Goal: Transaction & Acquisition: Purchase product/service

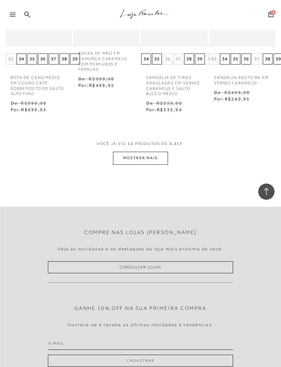
scroll to position [855, 0]
click at [152, 156] on button "MOSTRAR MAIS" at bounding box center [140, 158] width 55 height 13
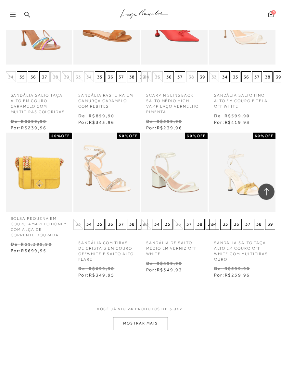
scroll to position [1138, 0]
click at [148, 318] on button "MOSTRAR MAIS" at bounding box center [140, 324] width 55 height 13
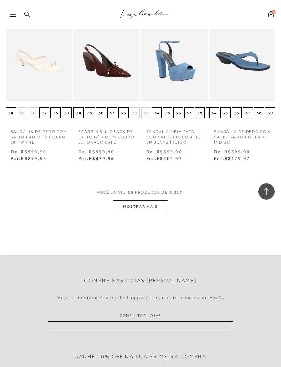
scroll to position [1686, 0]
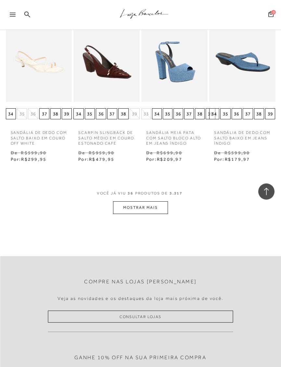
click at [143, 202] on button "MOSTRAR MAIS" at bounding box center [140, 208] width 55 height 13
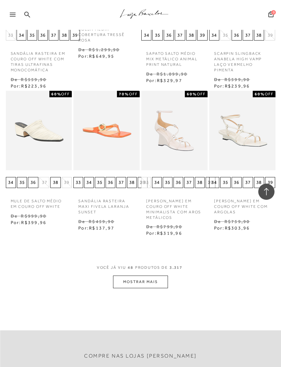
click at [129, 276] on button "MOSTRAR MAIS" at bounding box center [140, 282] width 55 height 13
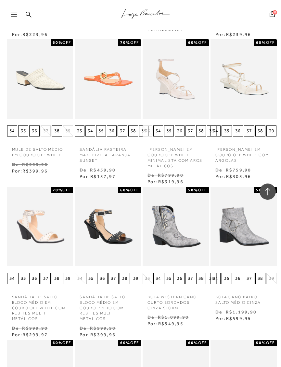
scroll to position [2108, 0]
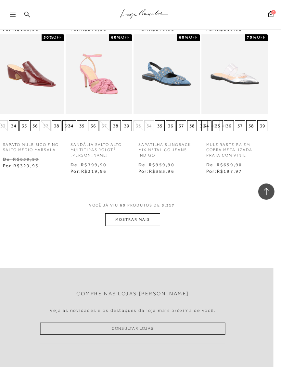
click at [142, 214] on button "MOSTRAR MAIS" at bounding box center [132, 220] width 55 height 13
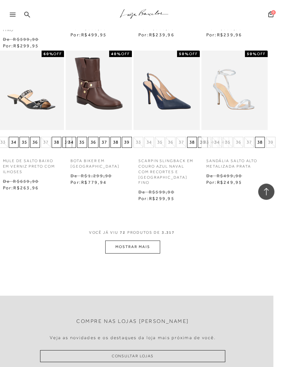
click at [11, 14] on icon at bounding box center [13, 15] width 6 height 4
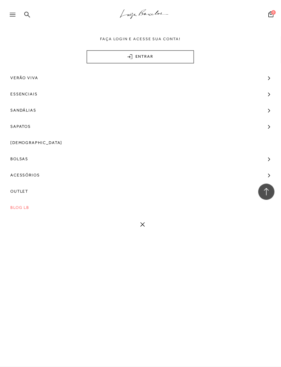
scroll to position [2975, 8]
click at [25, 161] on span "Bolsas" at bounding box center [19, 159] width 18 height 16
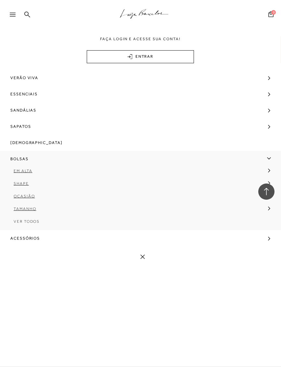
click at [22, 211] on span "Tamanho" at bounding box center [25, 209] width 22 height 5
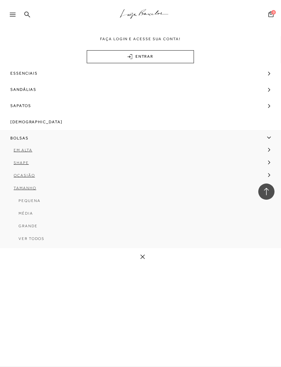
scroll to position [21, 0]
click at [23, 203] on span "Pequena" at bounding box center [30, 200] width 22 height 5
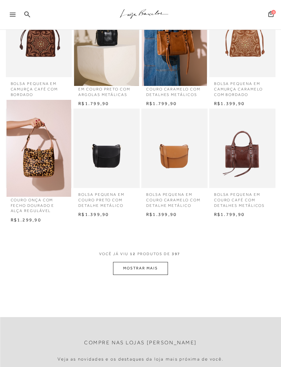
scroll to position [225, 0]
click at [151, 267] on button "MOSTRAR MAIS" at bounding box center [140, 268] width 55 height 13
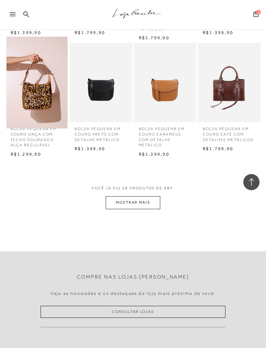
click at [140, 203] on button "MOSTRAR MAIS" at bounding box center [133, 203] width 55 height 13
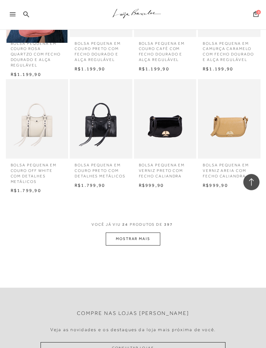
scroll to position [619, 0]
click at [145, 233] on button "MOSTRAR MAIS" at bounding box center [133, 239] width 55 height 13
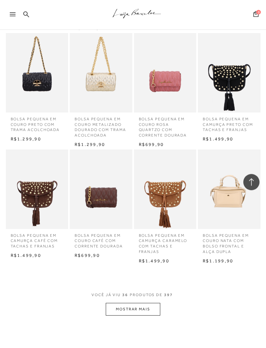
scroll to position [899, 0]
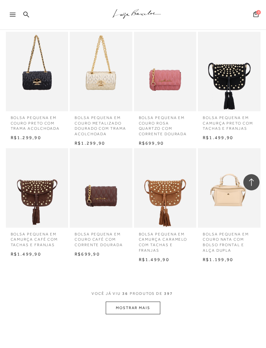
click at [173, 105] on img at bounding box center [165, 72] width 61 height 92
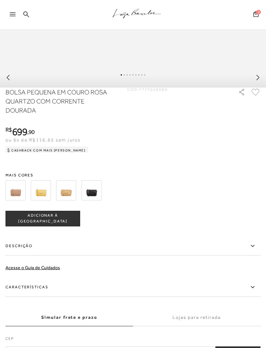
scroll to position [383, 0]
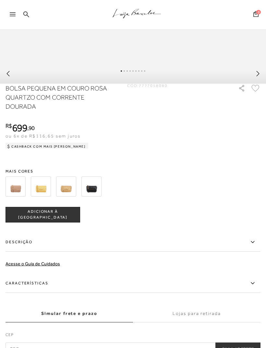
click at [67, 195] on img at bounding box center [66, 187] width 20 height 20
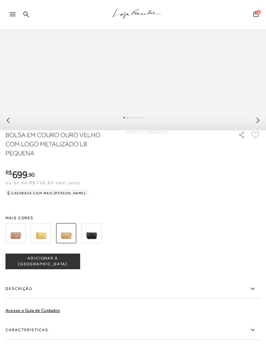
scroll to position [338, 0]
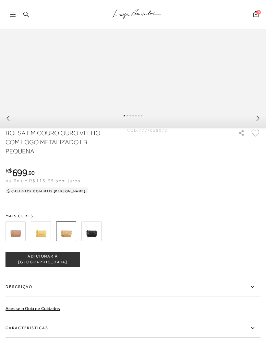
click at [92, 242] on img at bounding box center [91, 231] width 20 height 20
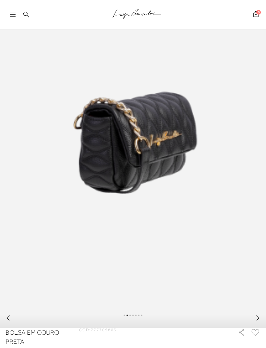
scroll to position [133, 0]
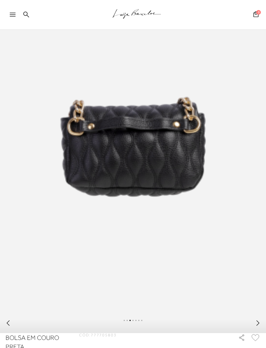
click at [260, 327] on icon at bounding box center [258, 323] width 6 height 6
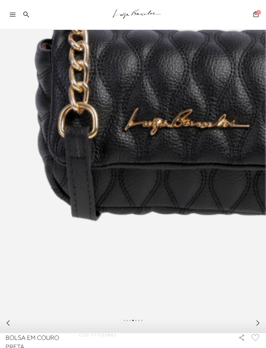
click at [260, 327] on icon at bounding box center [258, 323] width 6 height 6
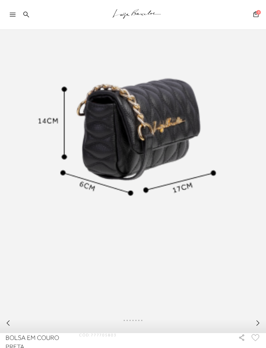
click at [264, 328] on div at bounding box center [133, 324] width 266 height 18
click at [264, 326] on div at bounding box center [133, 324] width 266 height 18
click at [263, 325] on div at bounding box center [133, 324] width 266 height 18
click at [255, 327] on icon at bounding box center [258, 323] width 6 height 6
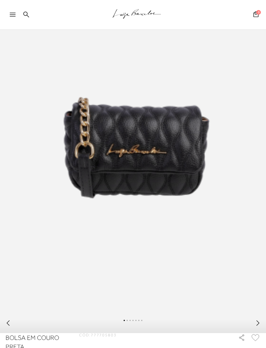
click at [257, 327] on icon at bounding box center [258, 323] width 6 height 6
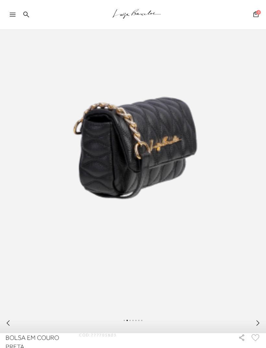
click at [259, 327] on icon at bounding box center [258, 323] width 6 height 6
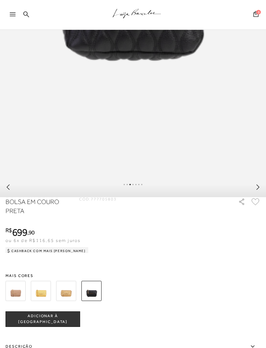
scroll to position [269, 0]
click at [111, 300] on div at bounding box center [133, 291] width 258 height 24
click at [68, 297] on img at bounding box center [66, 291] width 20 height 20
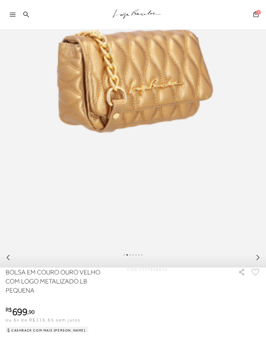
scroll to position [194, 0]
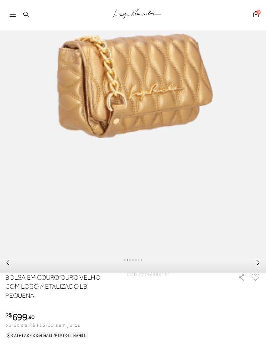
click at [257, 266] on icon at bounding box center [258, 263] width 6 height 6
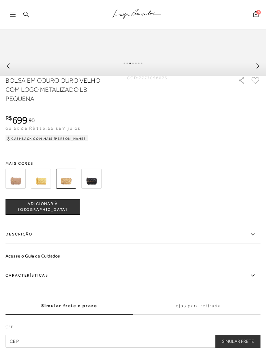
scroll to position [390, 0]
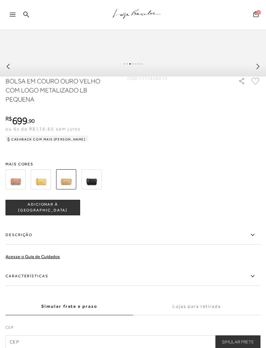
click at [113, 189] on div at bounding box center [133, 179] width 258 height 24
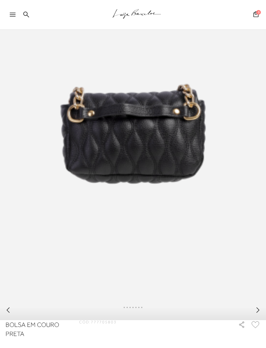
scroll to position [146, 0]
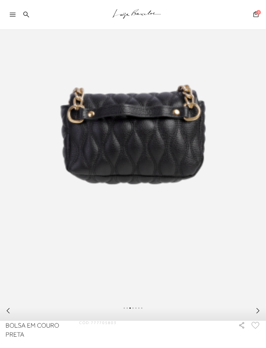
click at [258, 314] on icon at bounding box center [258, 311] width 6 height 6
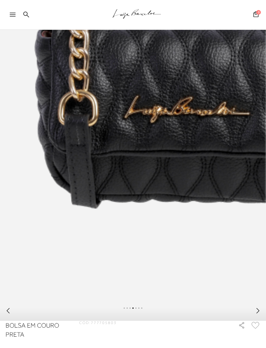
click at [259, 314] on icon at bounding box center [258, 310] width 3 height 5
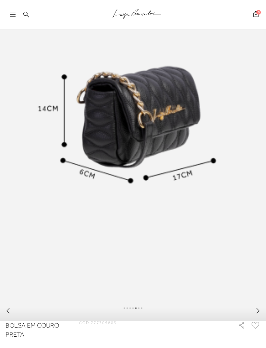
click at [256, 314] on icon at bounding box center [258, 311] width 6 height 6
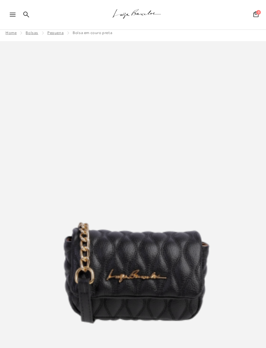
scroll to position [0, 0]
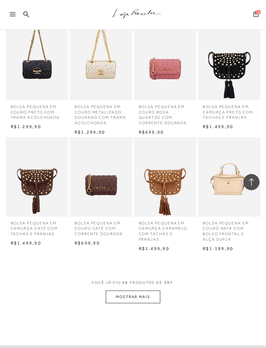
scroll to position [910, 0]
click at [143, 291] on button "MOSTRAR MAIS" at bounding box center [133, 297] width 55 height 13
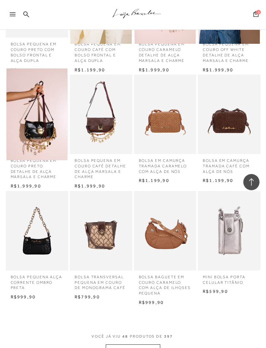
scroll to position [1206, 0]
click at [172, 221] on img at bounding box center [165, 231] width 61 height 92
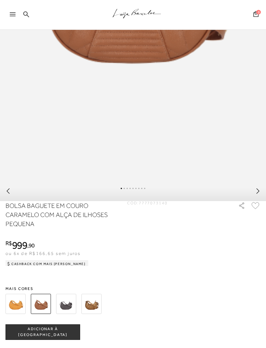
scroll to position [264, 0]
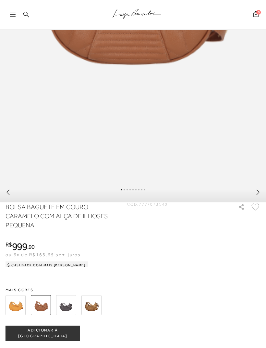
click at [92, 316] on img at bounding box center [91, 305] width 20 height 20
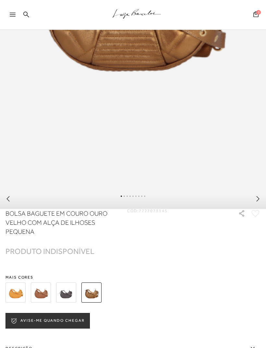
scroll to position [257, 0]
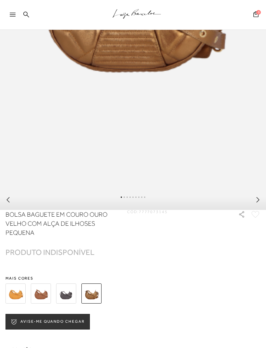
click at [107, 306] on div at bounding box center [133, 294] width 258 height 24
click at [108, 304] on div at bounding box center [133, 294] width 258 height 24
click at [110, 303] on div at bounding box center [133, 294] width 258 height 24
